Goal: Find specific fact: Find specific fact

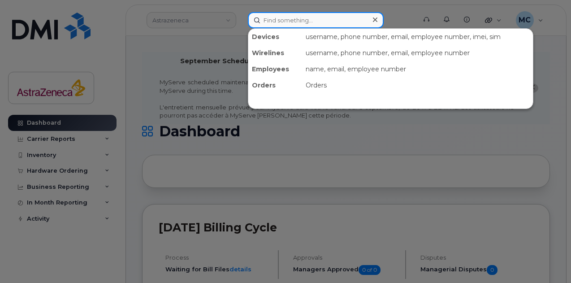
click at [300, 19] on input at bounding box center [316, 20] width 136 height 16
paste input "[PERSON_NAME]"
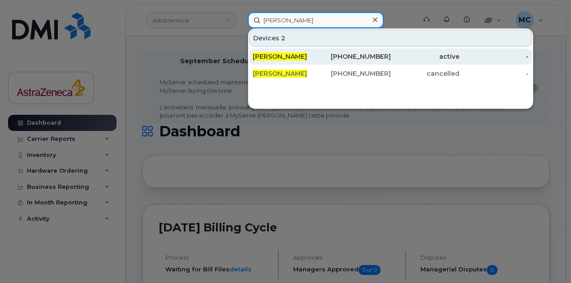
type input "[PERSON_NAME]"
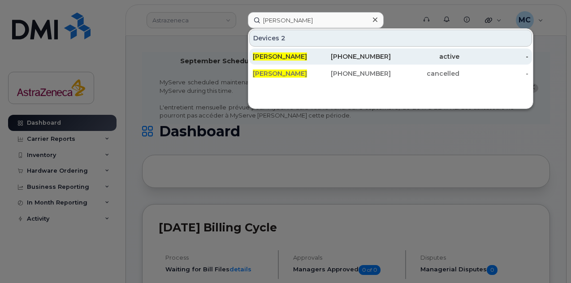
click at [382, 56] on div "418-714-2608" at bounding box center [356, 56] width 69 height 9
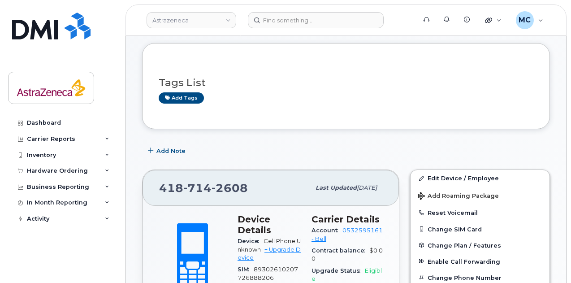
scroll to position [179, 0]
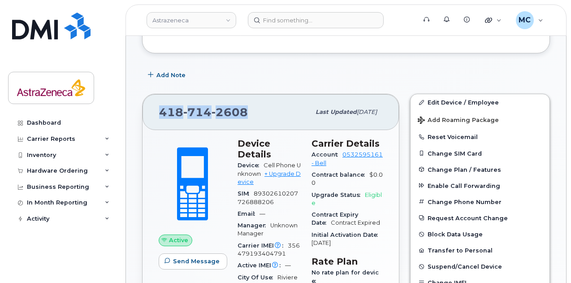
drag, startPoint x: 256, startPoint y: 111, endPoint x: 162, endPoint y: 117, distance: 93.4
click at [162, 117] on div "[PHONE_NUMBER]" at bounding box center [234, 112] width 151 height 19
copy span "[PHONE_NUMBER]"
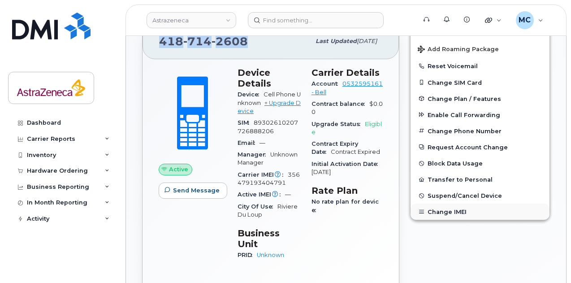
scroll to position [224, 0]
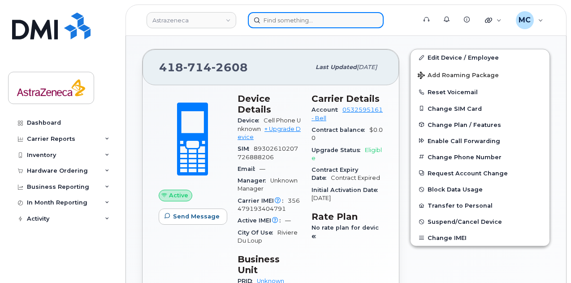
click at [310, 25] on input at bounding box center [316, 20] width 136 height 16
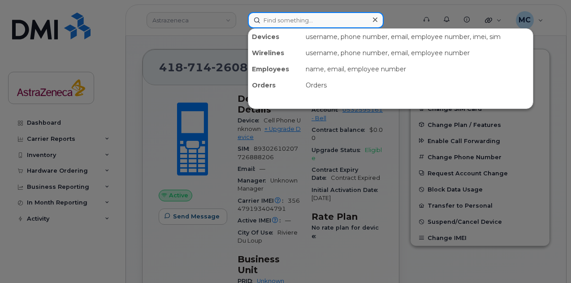
paste input "4187142608"
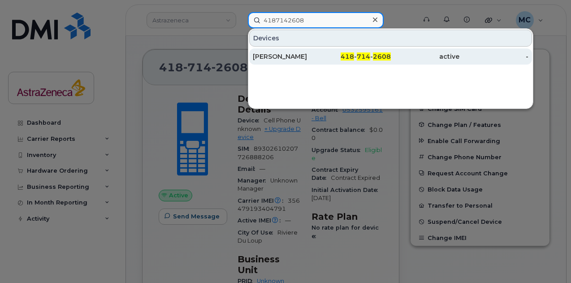
type input "4187142608"
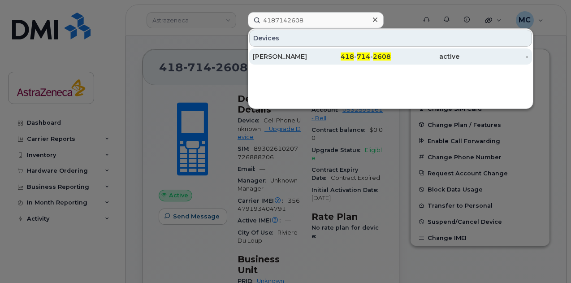
click at [315, 55] on div "[PERSON_NAME]" at bounding box center [287, 56] width 69 height 9
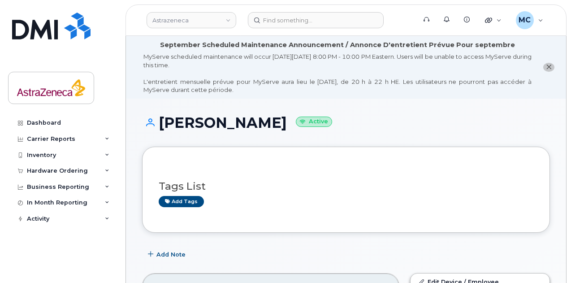
drag, startPoint x: 296, startPoint y: 122, endPoint x: 159, endPoint y: 124, distance: 137.7
click at [159, 124] on h1 "Felix Janvier Crete Active" at bounding box center [346, 123] width 408 height 16
copy h1 "[PERSON_NAME]"
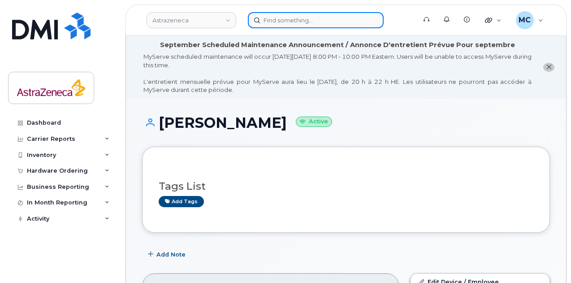
click at [313, 19] on input at bounding box center [316, 20] width 136 height 16
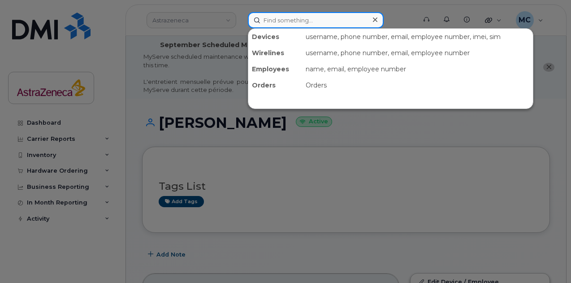
paste input "[PERSON_NAME]"
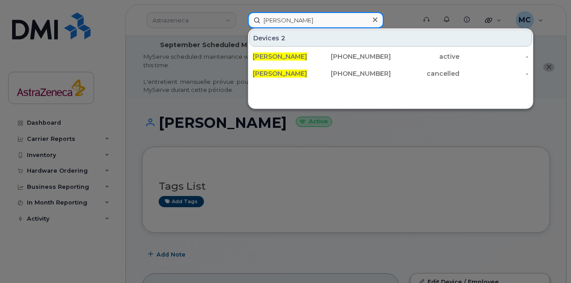
type input "[PERSON_NAME]"
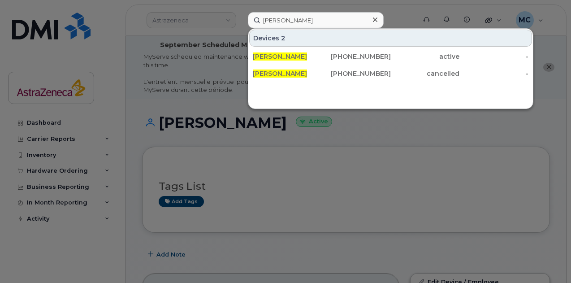
drag, startPoint x: 385, startPoint y: 56, endPoint x: 384, endPoint y: 125, distance: 69.1
click at [385, 56] on div "418-714-2608" at bounding box center [356, 56] width 69 height 9
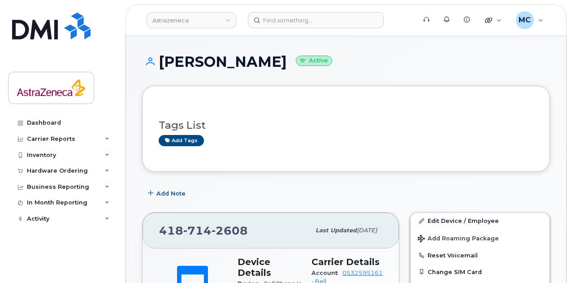
scroll to position [135, 0]
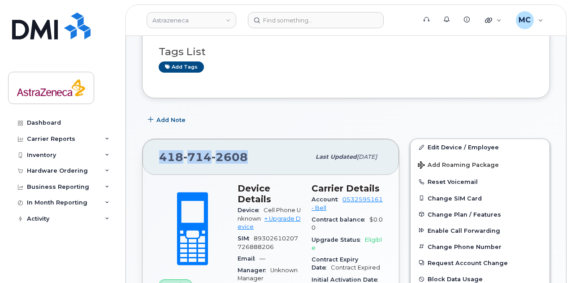
drag, startPoint x: 247, startPoint y: 159, endPoint x: 158, endPoint y: 161, distance: 88.4
click at [158, 161] on div "[PHONE_NUMBER] Last updated [DATE]" at bounding box center [271, 157] width 256 height 36
copy span "[PHONE_NUMBER]"
